Goal: Information Seeking & Learning: Learn about a topic

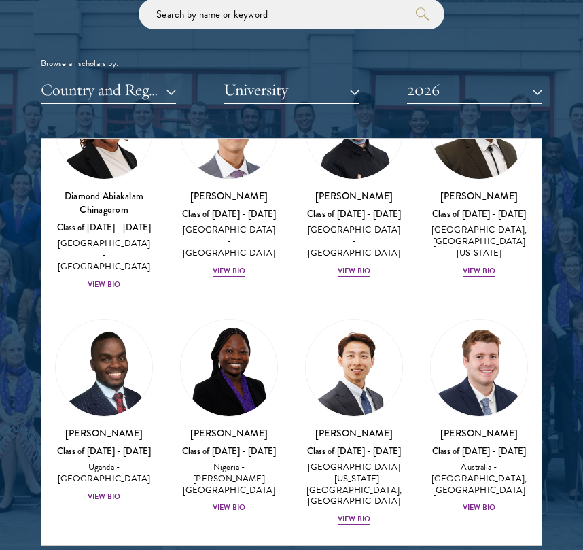
scroll to position [508, 0]
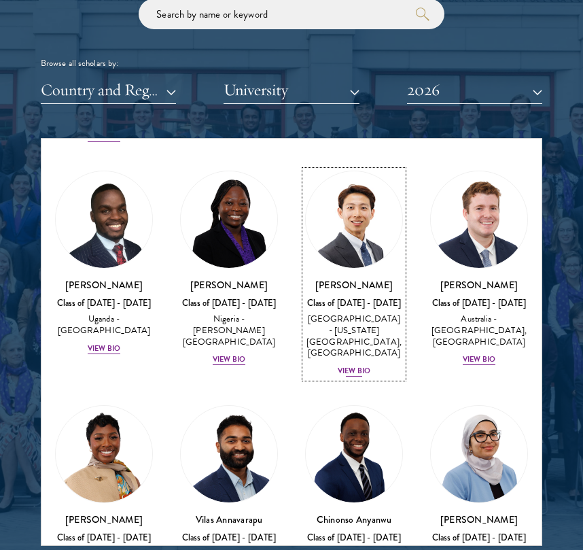
click at [347, 264] on link "Phillip An Class of 2025 - 2026 United States of America - California Institute…" at bounding box center [354, 274] width 98 height 207
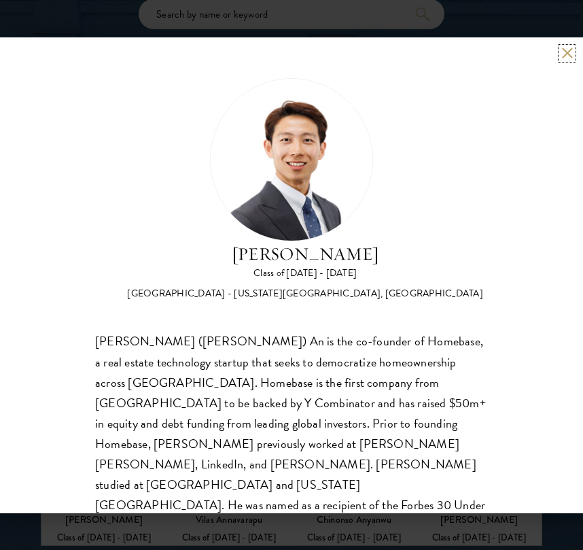
click at [563, 53] on button at bounding box center [567, 54] width 12 height 12
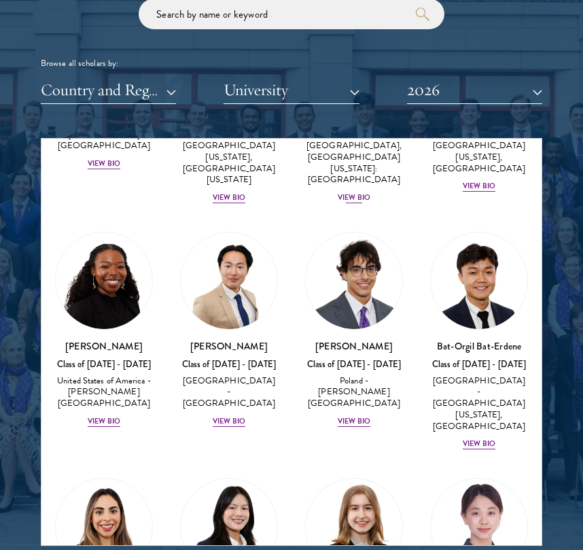
scroll to position [997, 0]
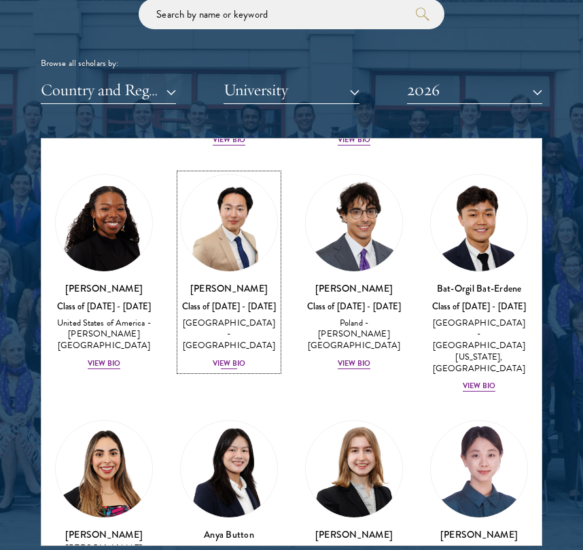
click at [226, 182] on img at bounding box center [229, 223] width 96 height 96
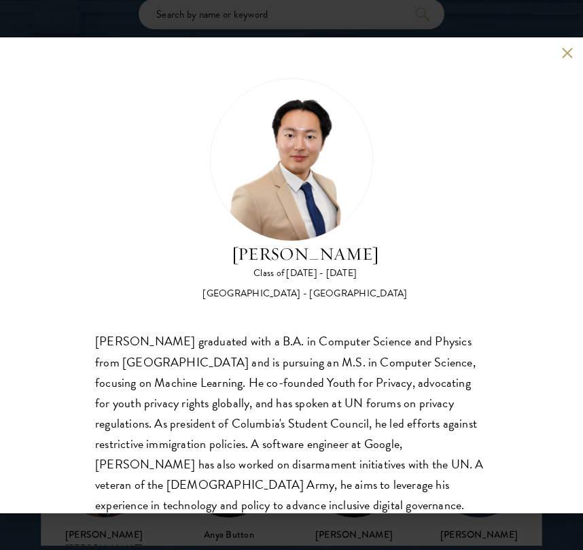
click at [571, 59] on div "Joon Baek Class of 2025 - 2026 South Korea - Columbia University Beom Joon Baek…" at bounding box center [291, 275] width 583 height 476
click at [569, 52] on button at bounding box center [567, 54] width 12 height 12
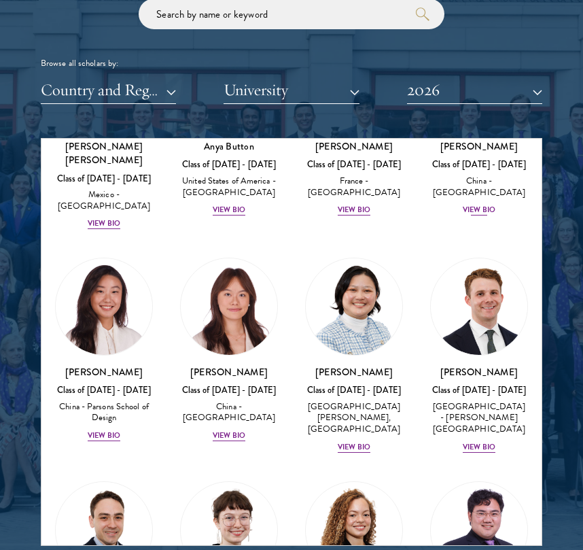
scroll to position [1383, 0]
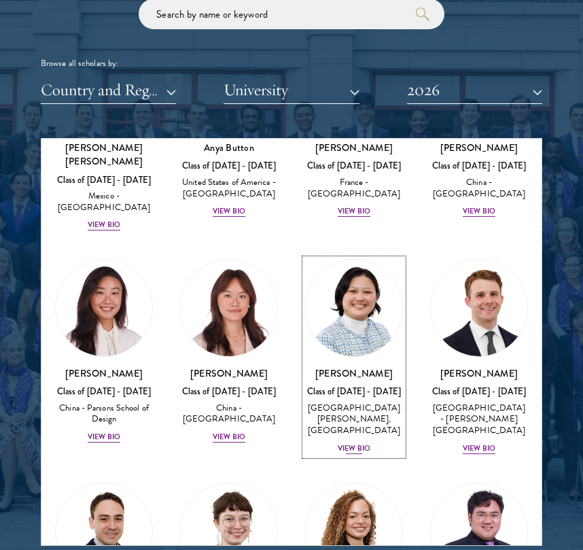
click at [378, 275] on img at bounding box center [354, 308] width 96 height 96
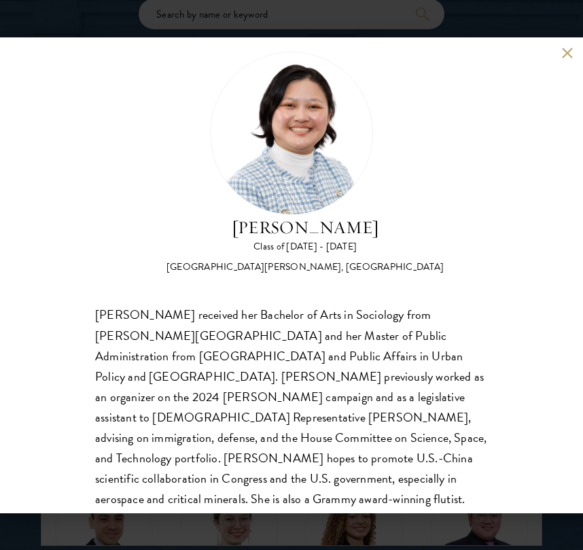
scroll to position [27, 0]
click at [561, 56] on button at bounding box center [567, 54] width 12 height 12
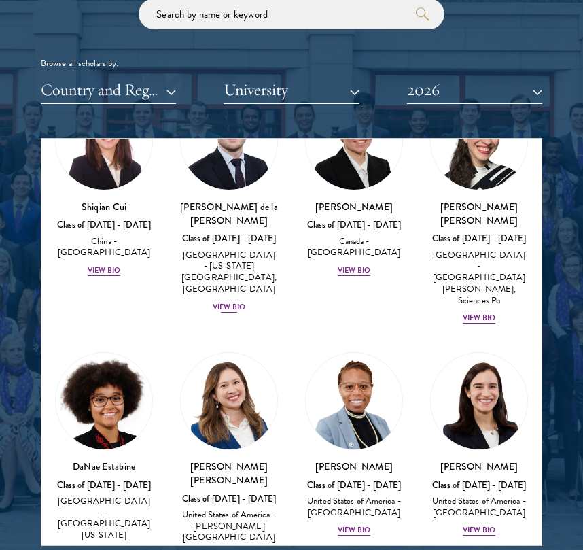
scroll to position [2064, 0]
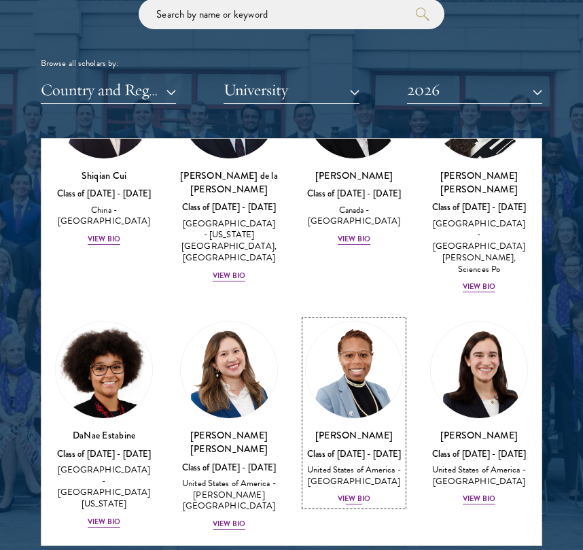
click at [339, 321] on img at bounding box center [354, 369] width 96 height 96
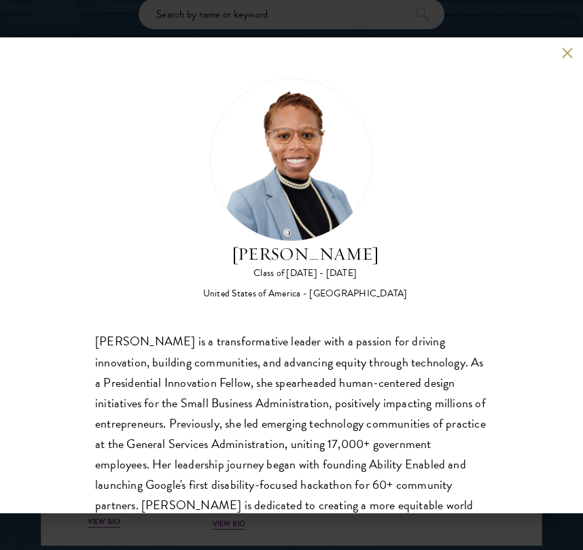
click at [561, 52] on button at bounding box center [567, 54] width 12 height 12
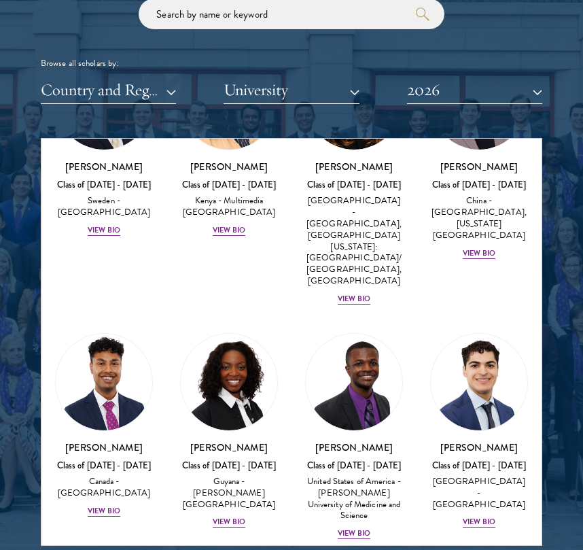
scroll to position [2571, 0]
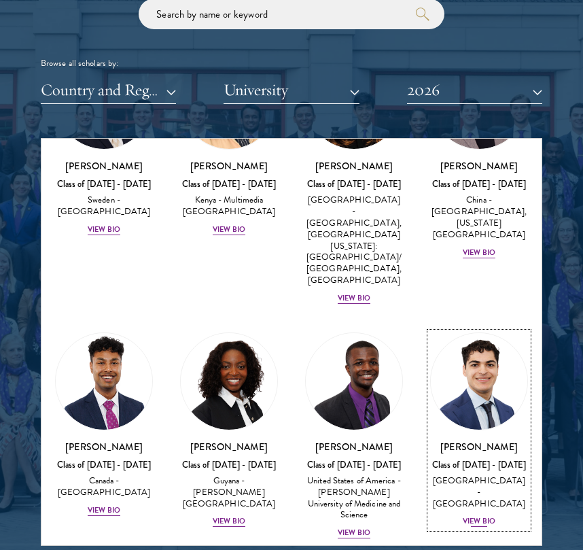
click at [457, 333] on img at bounding box center [479, 381] width 96 height 96
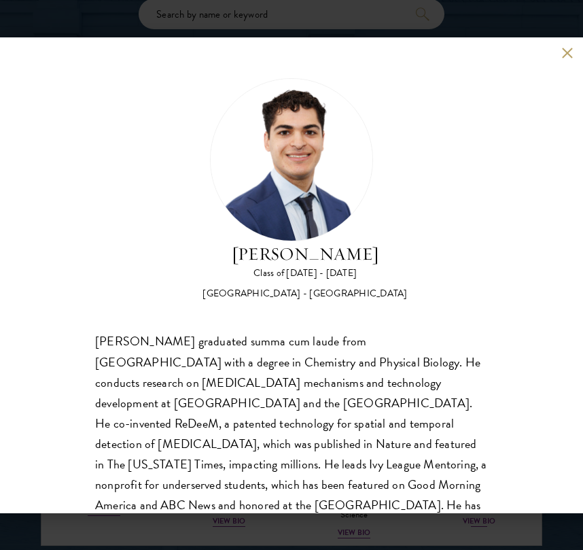
scroll to position [53, 0]
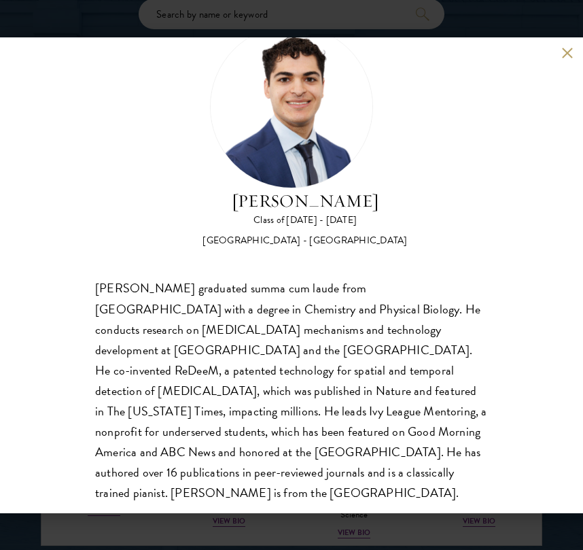
click at [562, 50] on button at bounding box center [567, 54] width 12 height 12
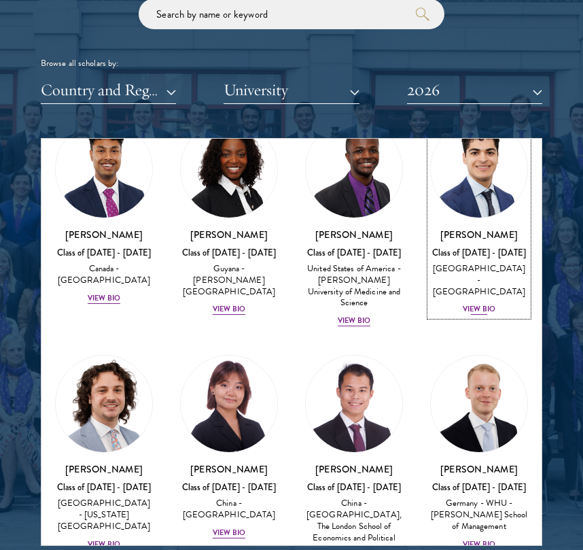
scroll to position [2874, 0]
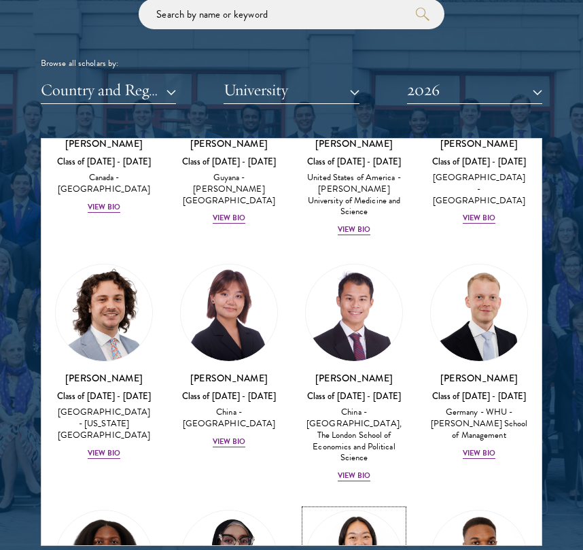
click at [359, 510] on img at bounding box center [354, 558] width 96 height 96
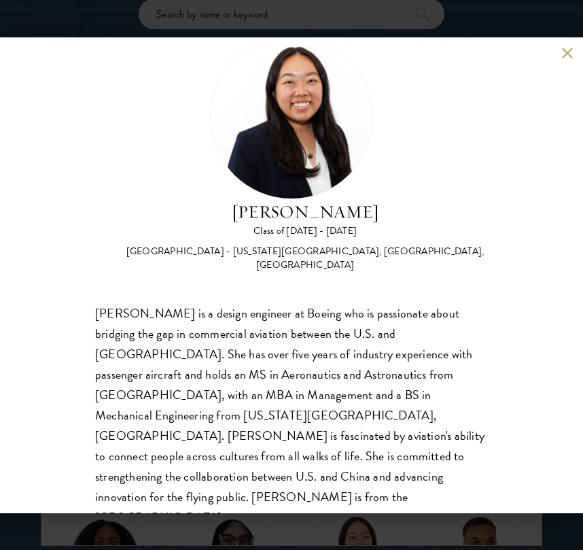
scroll to position [41, 0]
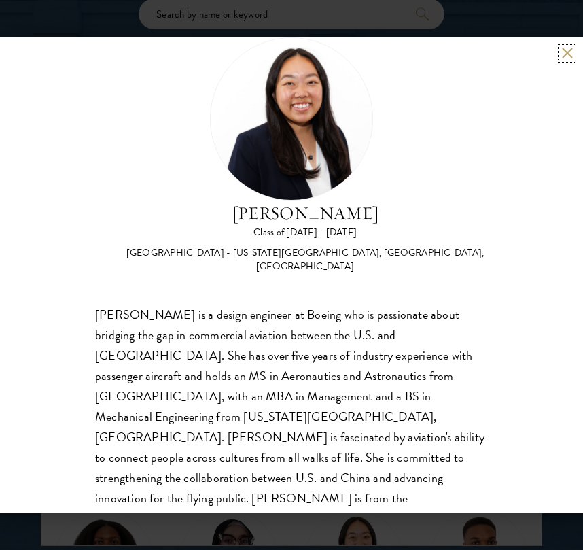
click at [563, 52] on button at bounding box center [567, 54] width 12 height 12
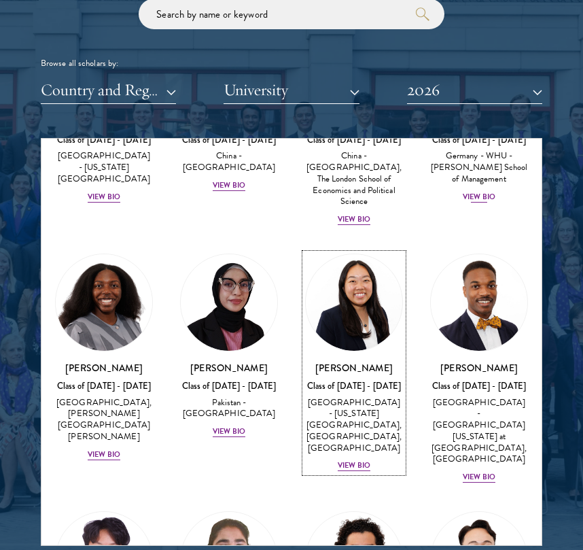
scroll to position [3241, 0]
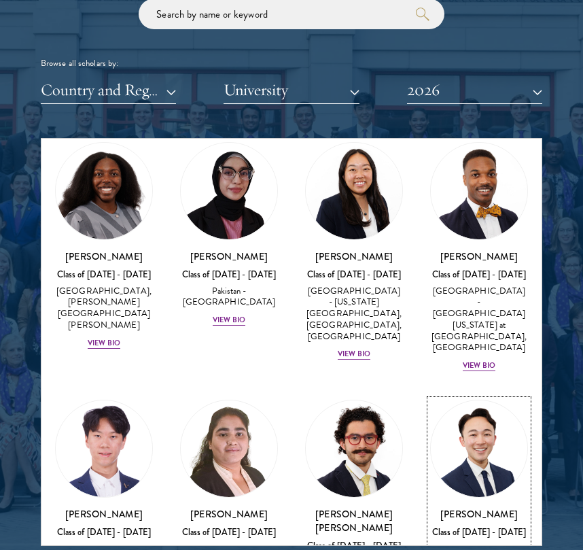
click at [453, 400] on img at bounding box center [479, 448] width 96 height 96
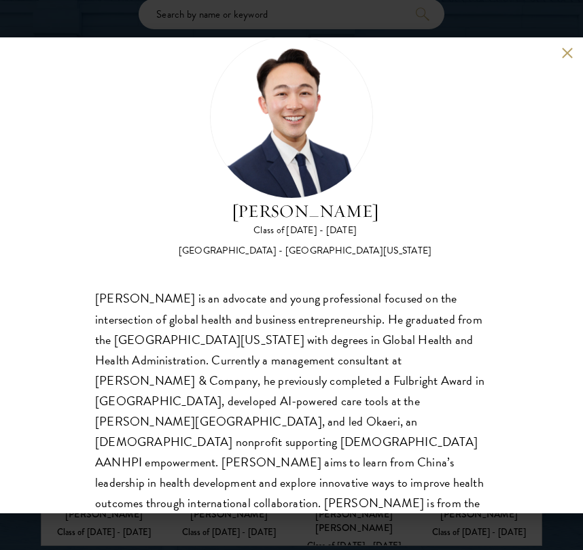
scroll to position [43, 0]
click at [569, 48] on button at bounding box center [567, 54] width 12 height 12
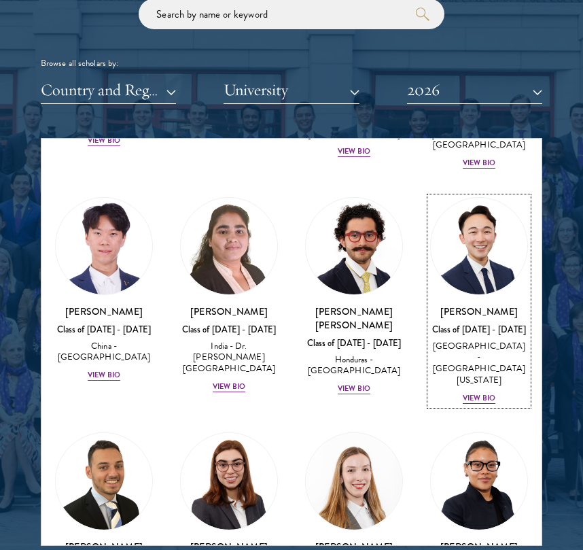
scroll to position [3540, 0]
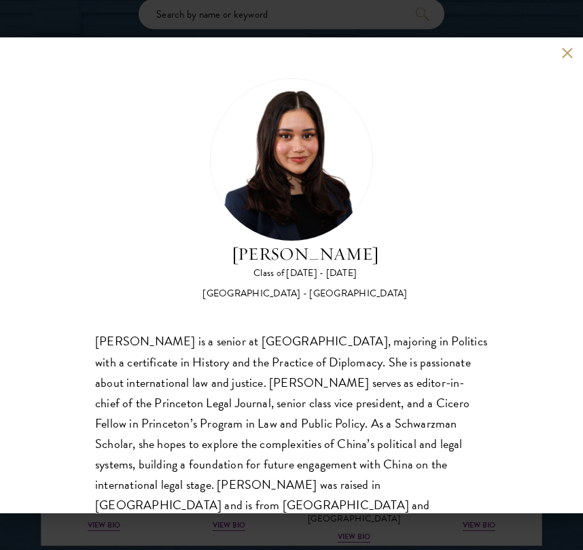
scroll to position [22, 0]
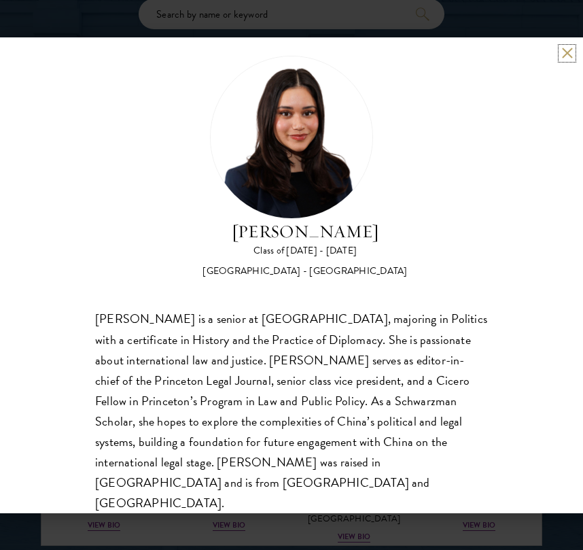
click at [565, 51] on button at bounding box center [567, 54] width 12 height 12
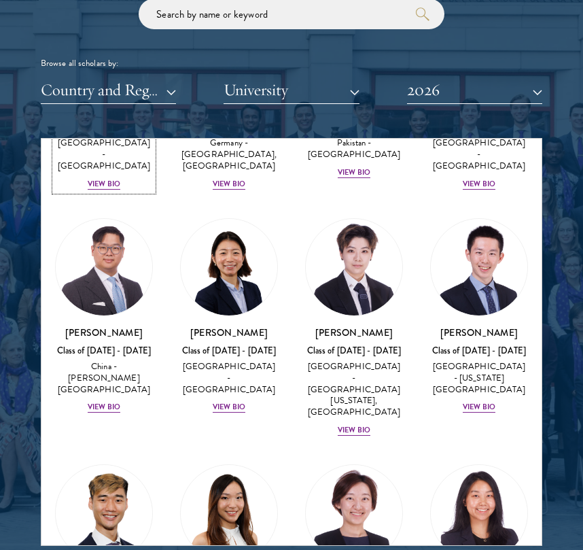
scroll to position [4114, 0]
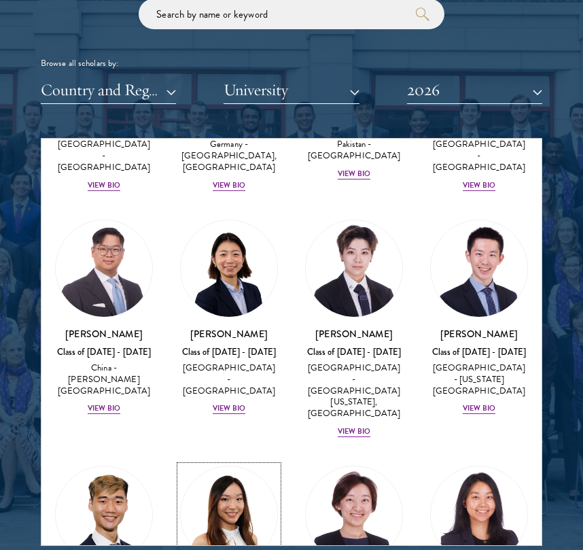
click at [266, 466] on img at bounding box center [229, 514] width 96 height 96
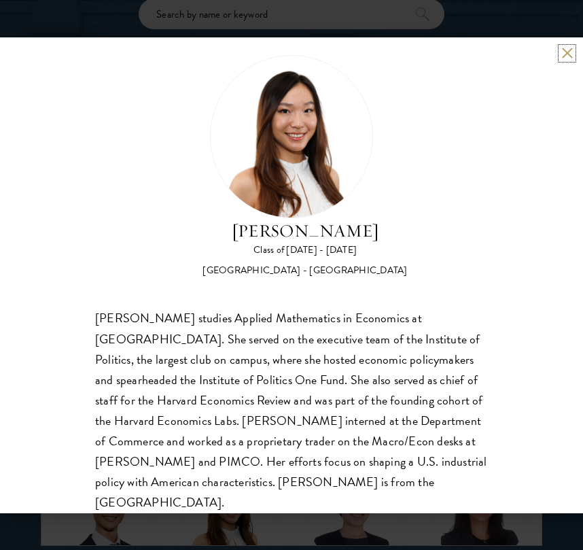
scroll to position [24, 0]
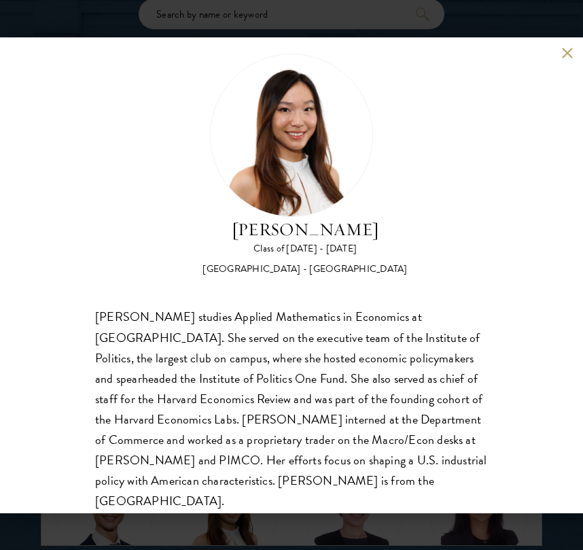
click at [559, 53] on div "Stephanie Lin Class of 2025 - 2026 United States of America - Harvard Universit…" at bounding box center [291, 275] width 583 height 476
click at [568, 56] on button at bounding box center [567, 54] width 12 height 12
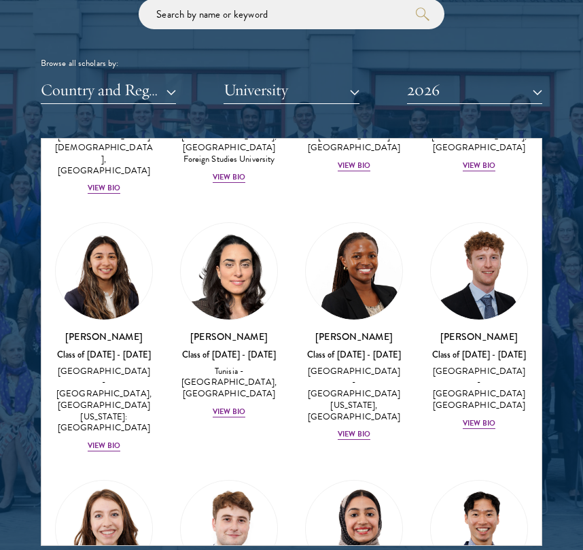
scroll to position [5059, 0]
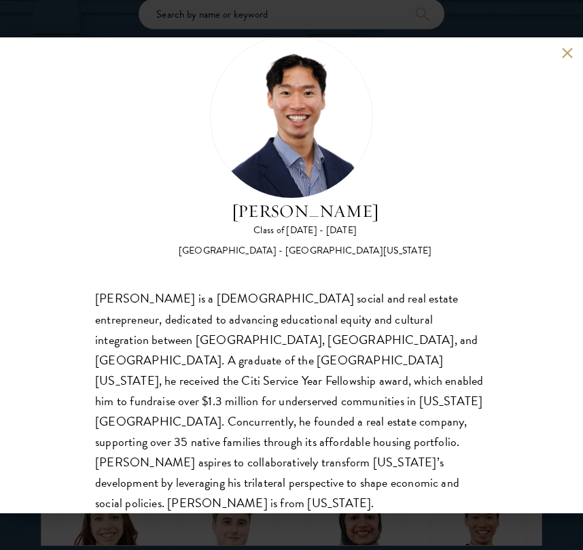
scroll to position [41, 0]
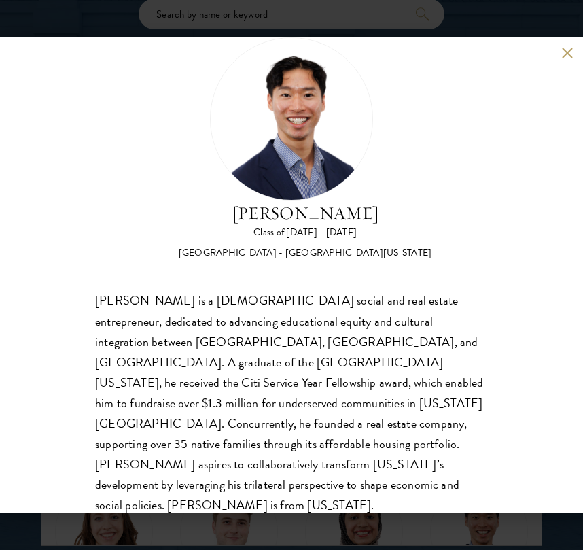
click at [558, 58] on div "Angelo Mok Class of 2025 - 2026 United States of America - University of Southe…" at bounding box center [291, 275] width 583 height 476
click at [556, 41] on div "Angelo Mok Class of 2025 - 2026 United States of America - University of Southe…" at bounding box center [291, 275] width 583 height 476
click at [558, 46] on div "Angelo Mok Class of 2025 - 2026 United States of America - University of Southe…" at bounding box center [291, 275] width 583 height 476
click at [565, 54] on button at bounding box center [567, 54] width 12 height 12
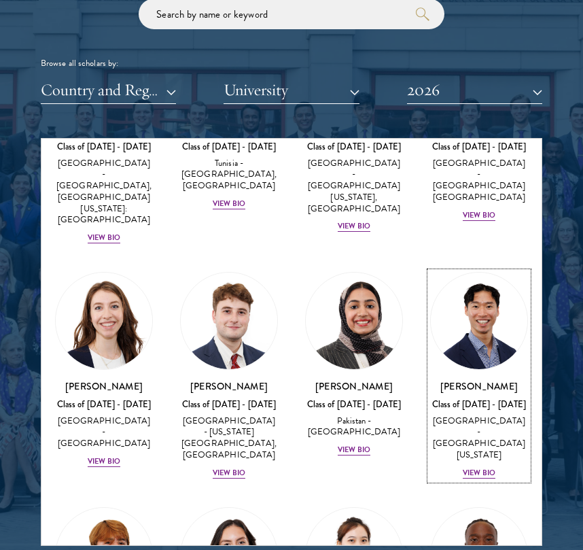
scroll to position [5285, 0]
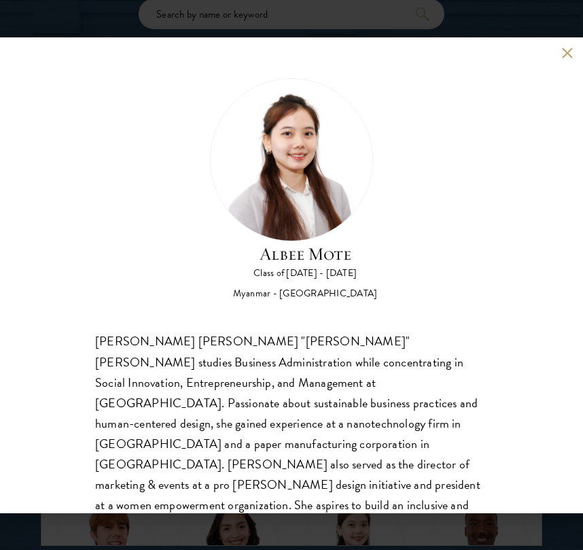
scroll to position [63, 0]
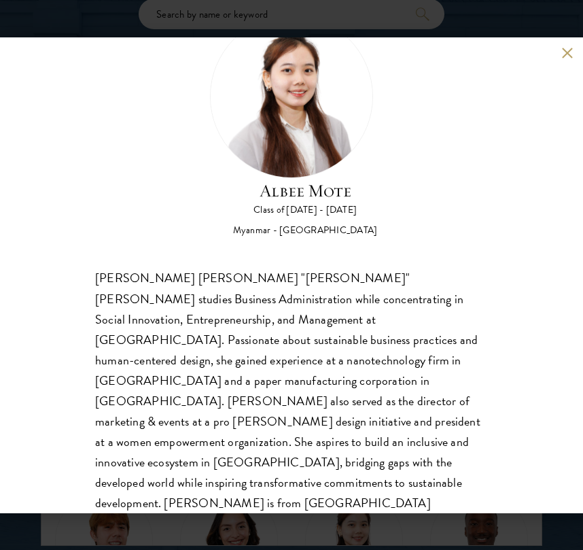
click at [573, 51] on div "Albee Mote Class of 2025 - 2026 Myanmar - Northeastern University Nan Aye Mote …" at bounding box center [291, 275] width 583 height 476
click at [569, 50] on button at bounding box center [567, 54] width 12 height 12
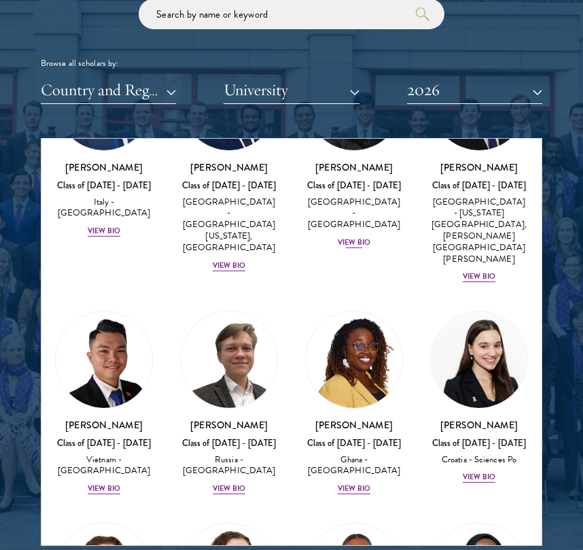
scroll to position [5984, 0]
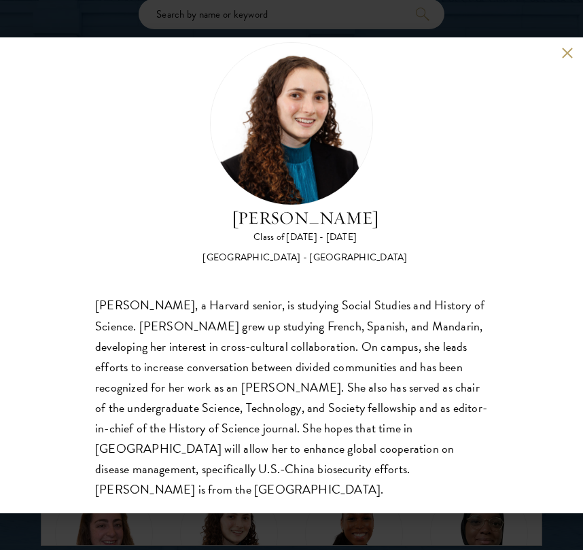
scroll to position [43, 0]
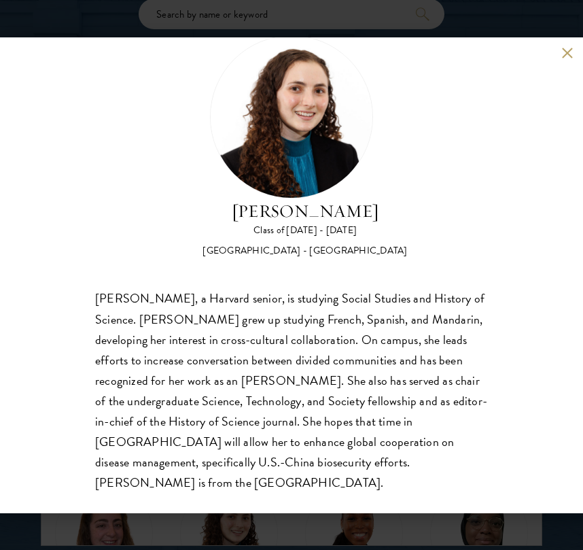
click at [564, 46] on div "Maya Rosen Class of 2025 - 2026 United States of America - Harvard University M…" at bounding box center [291, 275] width 583 height 476
click at [566, 49] on button at bounding box center [567, 54] width 12 height 12
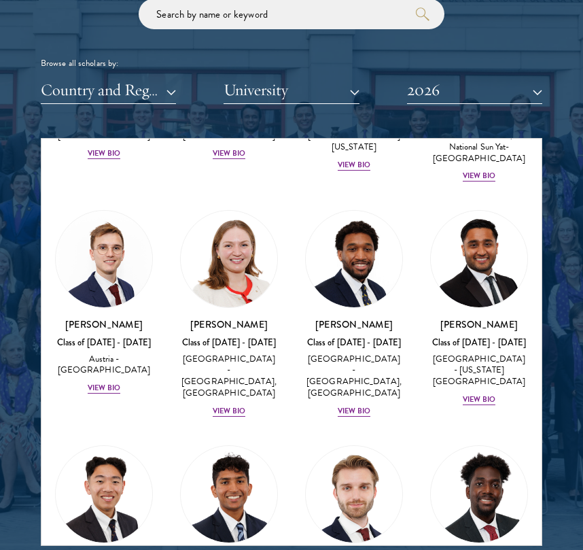
scroll to position [6937, 0]
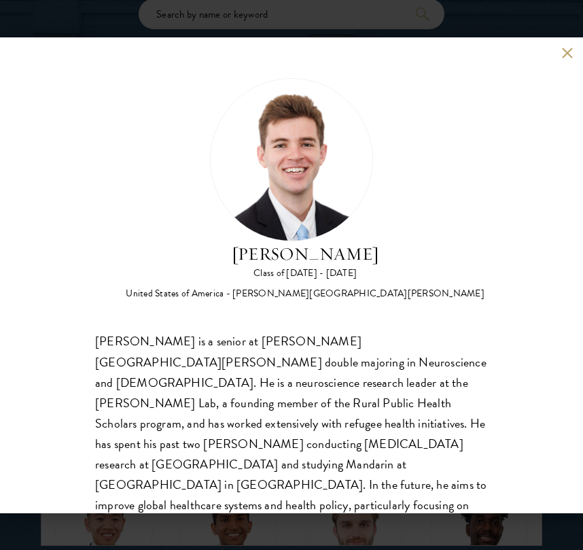
scroll to position [22, 0]
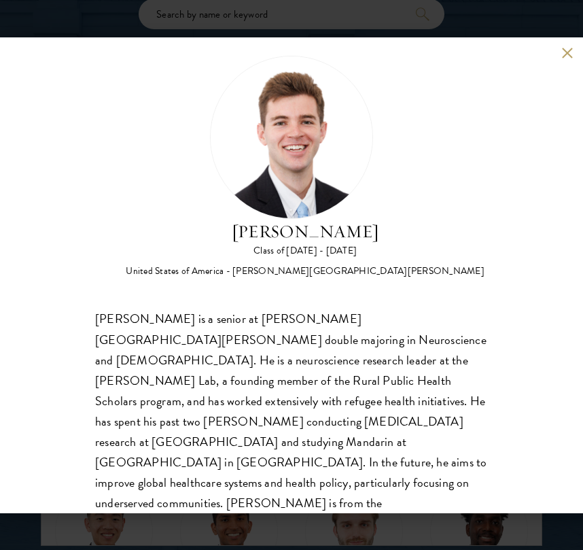
click at [560, 55] on div "Zach Valentine Class of 2025 - 2026 United States of America - Brigham Young Un…" at bounding box center [291, 275] width 583 height 476
click at [568, 54] on button at bounding box center [567, 54] width 12 height 12
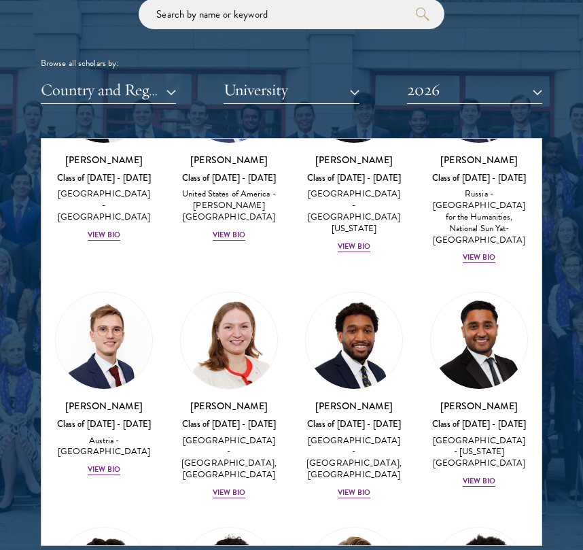
scroll to position [6899, 0]
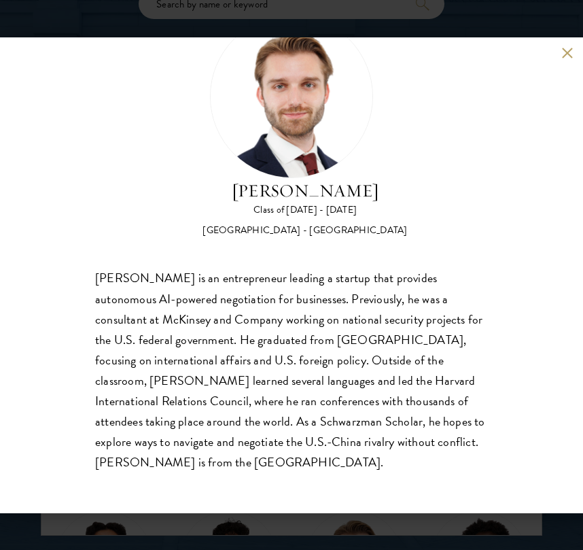
scroll to position [1636, 0]
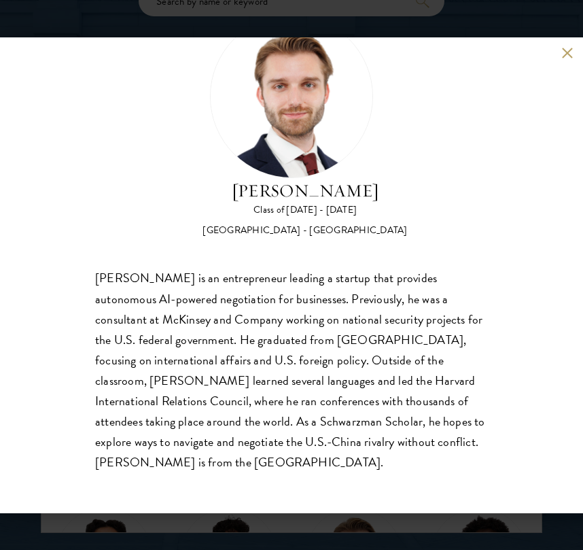
click at [568, 55] on button at bounding box center [567, 54] width 12 height 12
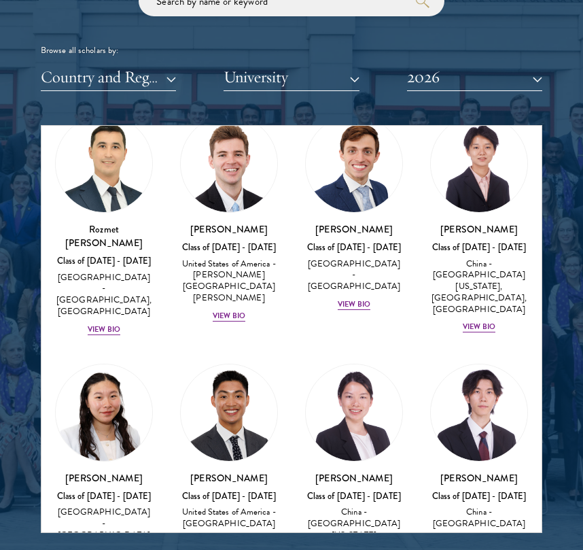
scroll to position [7527, 0]
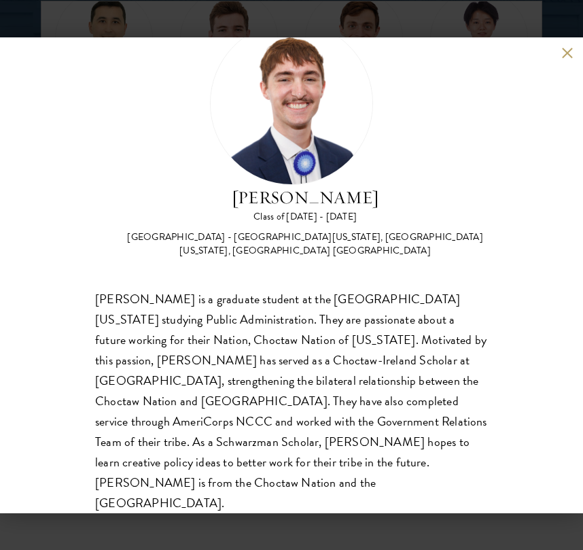
scroll to position [1779, 0]
click at [565, 56] on button at bounding box center [567, 54] width 12 height 12
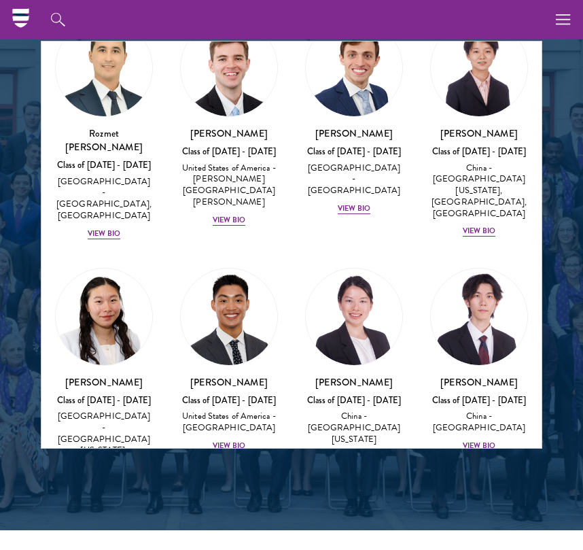
scroll to position [7515, 0]
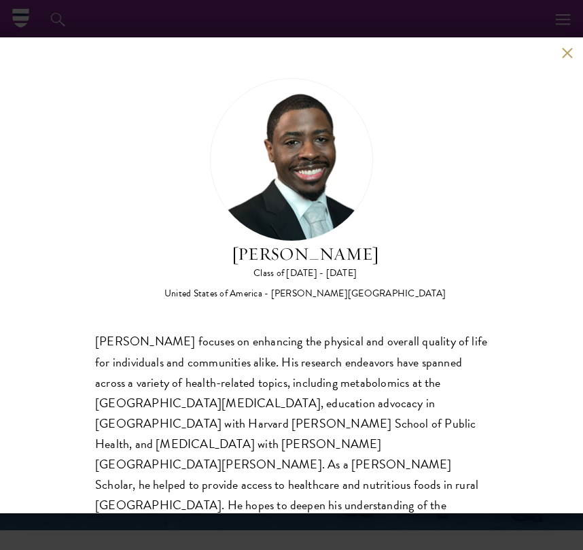
scroll to position [43, 0]
